Goal: Task Accomplishment & Management: Use online tool/utility

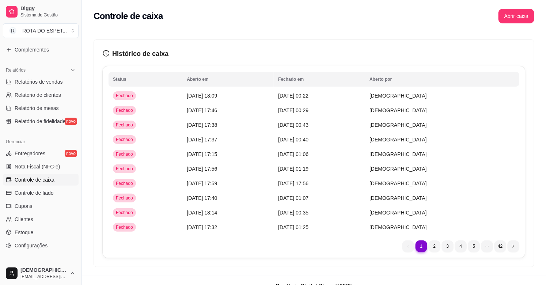
click at [510, 20] on button "Abrir caixa" at bounding box center [517, 16] width 36 height 15
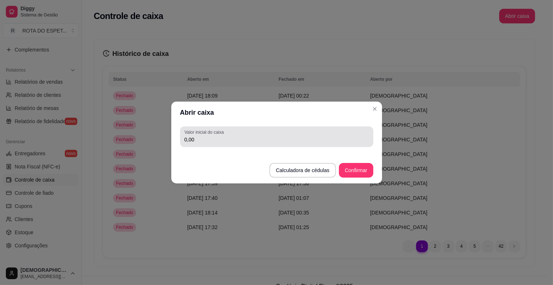
click at [295, 143] on input "0,00" at bounding box center [276, 139] width 184 height 7
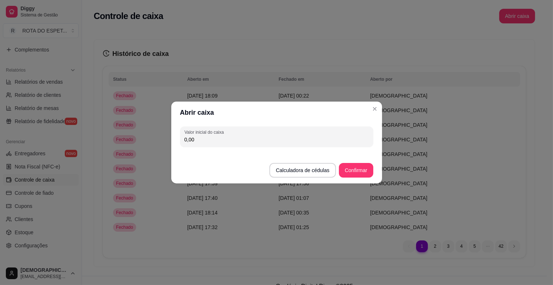
click at [295, 143] on input "0,00" at bounding box center [276, 139] width 184 height 7
type input "200,00"
click at [364, 172] on button "Confirmar" at bounding box center [356, 170] width 34 height 15
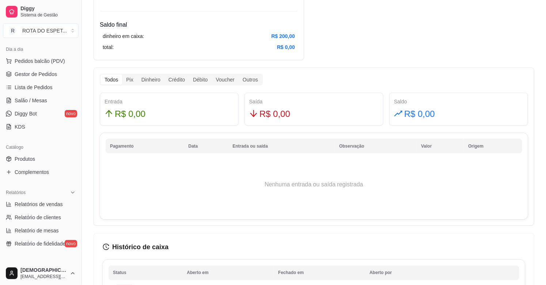
scroll to position [81, 0]
click at [28, 157] on span "Produtos" at bounding box center [25, 158] width 20 height 7
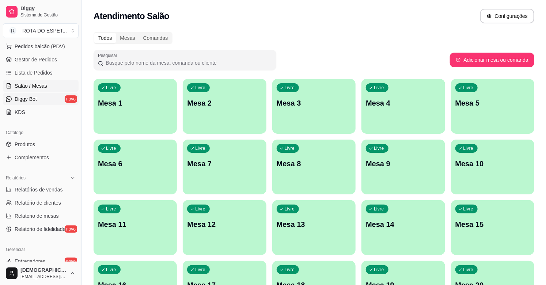
scroll to position [122, 0]
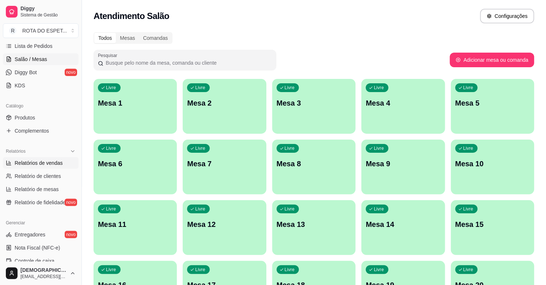
click at [37, 165] on span "Relatórios de vendas" at bounding box center [39, 162] width 48 height 7
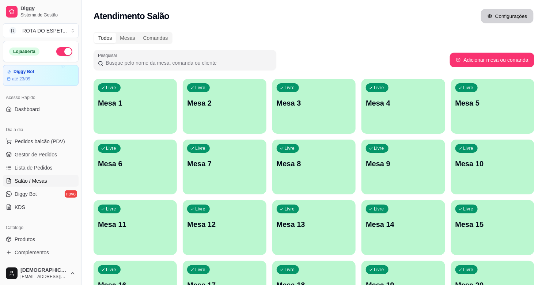
click at [516, 12] on button "Configurações" at bounding box center [507, 16] width 53 height 14
